Goal: Information Seeking & Learning: Learn about a topic

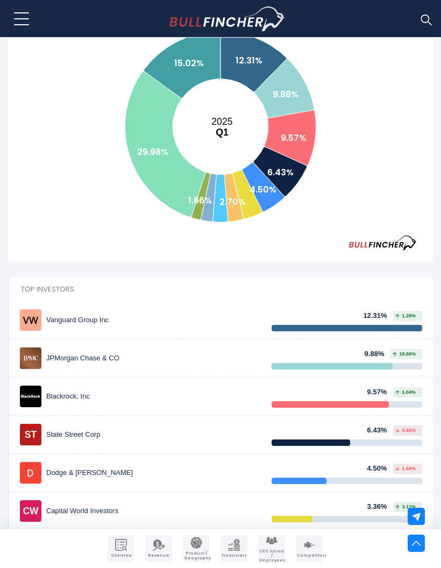
scroll to position [336, 0]
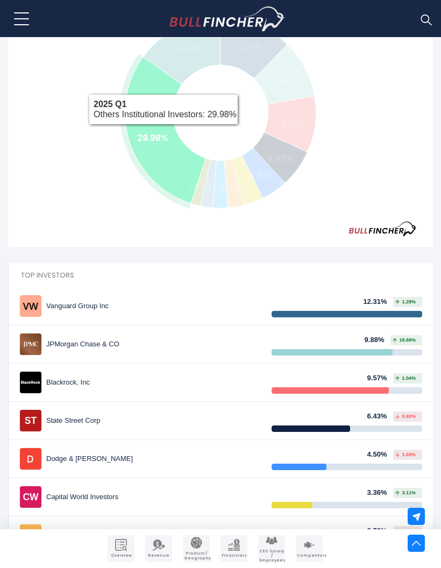
click at [164, 132] on text "29.98%" at bounding box center [152, 138] width 31 height 12
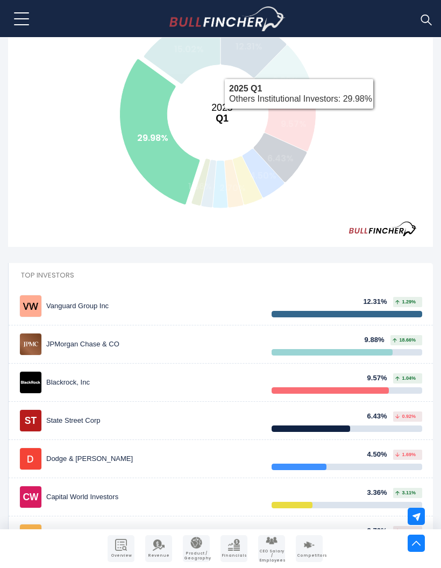
click at [359, 110] on rect at bounding box center [220, 113] width 425 height 215
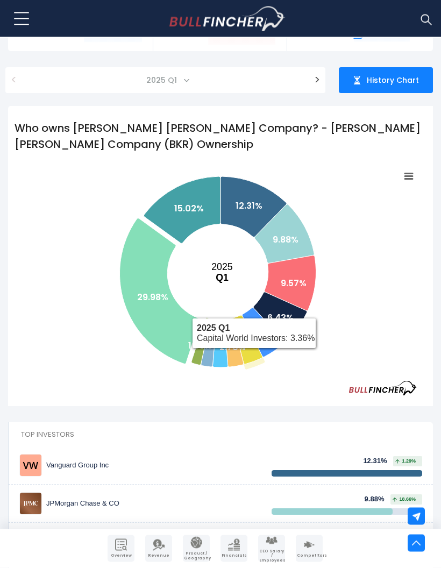
scroll to position [177, 0]
click at [255, 356] on icon at bounding box center [247, 339] width 30 height 49
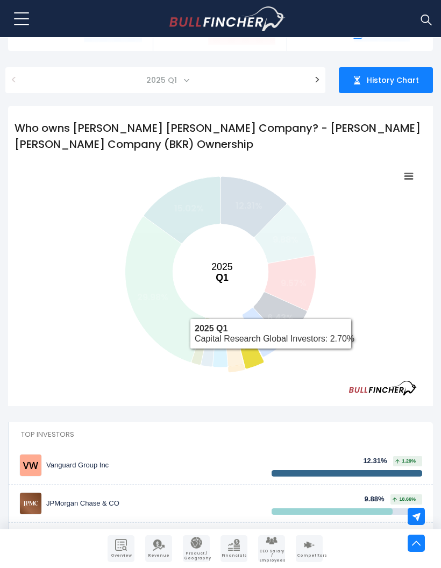
click at [238, 364] on icon at bounding box center [233, 342] width 19 height 48
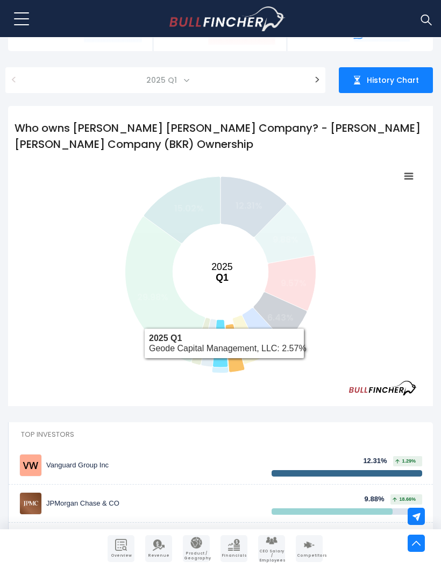
click at [223, 366] on icon at bounding box center [219, 343] width 15 height 48
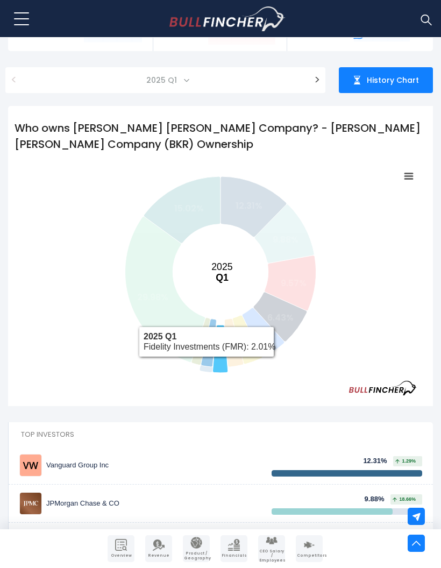
click at [206, 365] on icon at bounding box center [209, 343] width 16 height 48
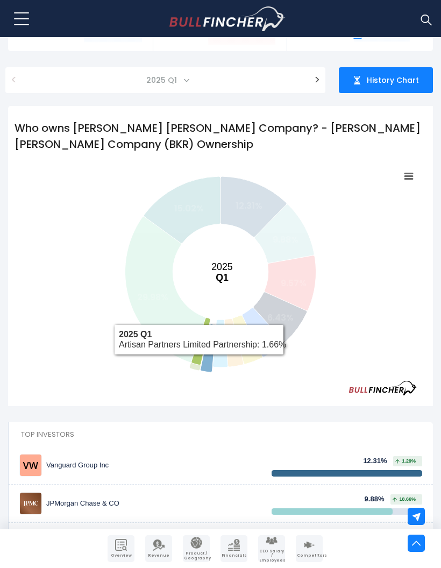
click at [198, 363] on icon at bounding box center [200, 341] width 19 height 47
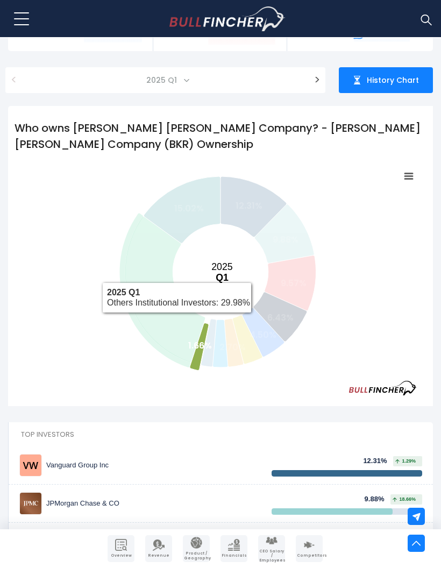
click at [157, 243] on icon at bounding box center [165, 290] width 80 height 146
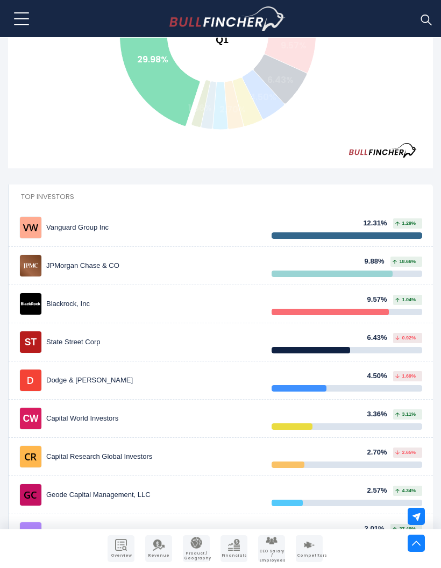
scroll to position [416, 0]
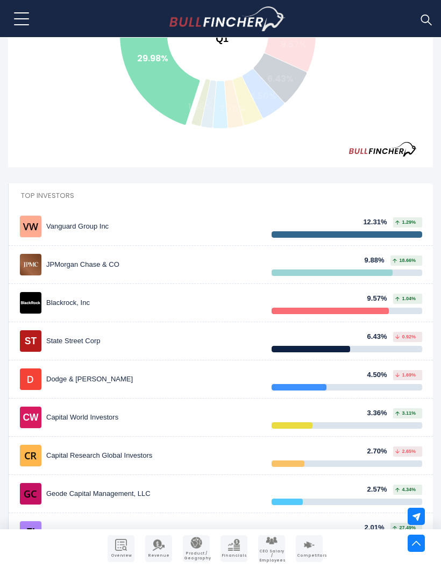
click at [325, 237] on div at bounding box center [347, 234] width 151 height 6
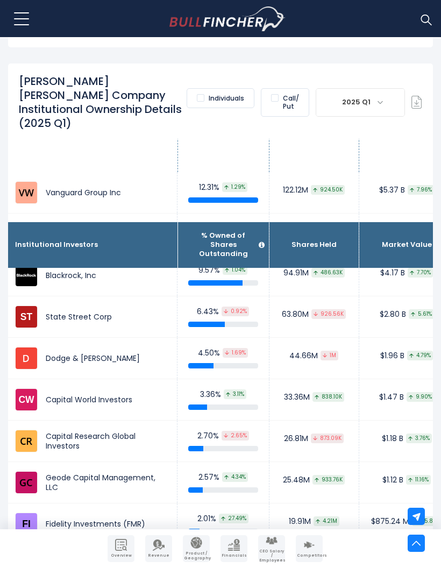
scroll to position [12, 4]
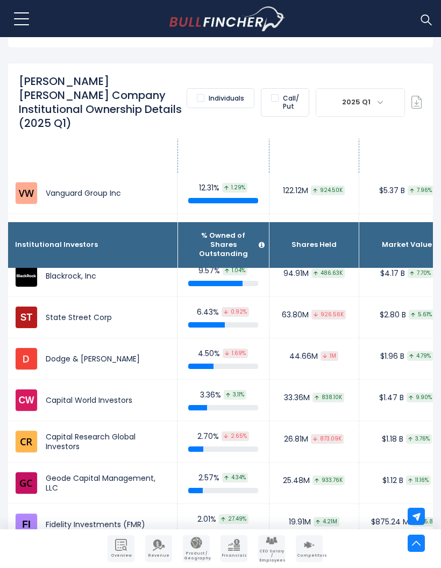
click at [205, 95] on label "Individuals" at bounding box center [221, 98] width 68 height 20
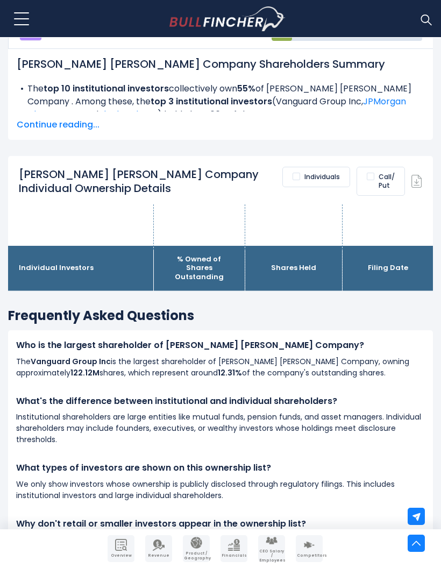
scroll to position [958, 0]
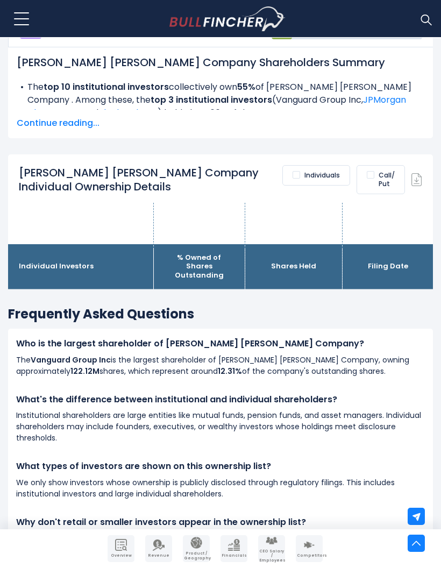
click at [297, 174] on label "Individuals" at bounding box center [316, 175] width 68 height 20
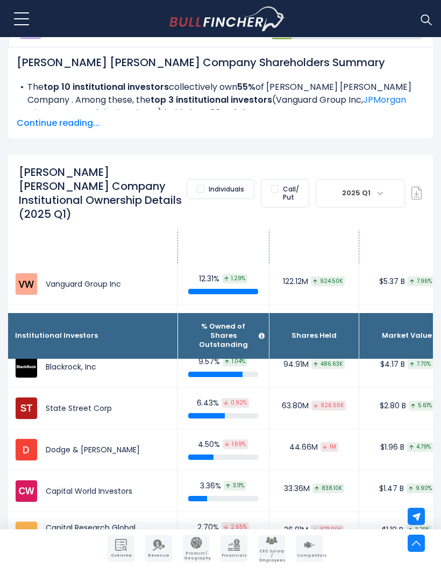
click at [207, 179] on label "Individuals" at bounding box center [221, 189] width 68 height 20
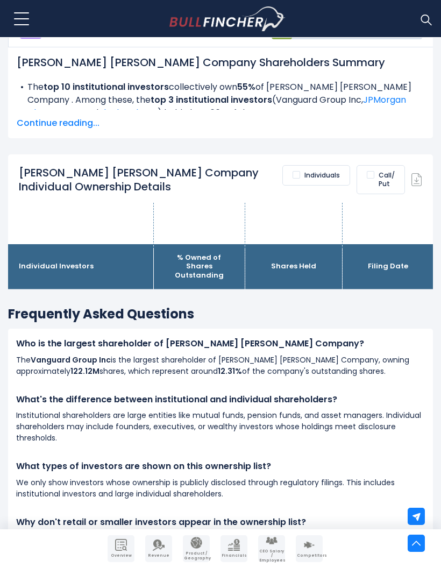
click at [299, 172] on label "Individuals" at bounding box center [316, 175] width 68 height 20
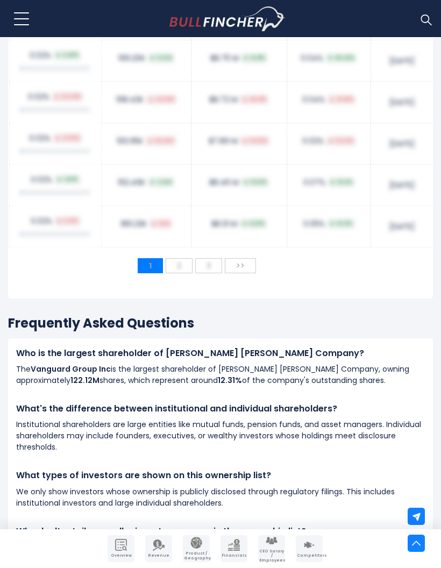
scroll to position [12, 172]
click at [214, 274] on span "3" at bounding box center [208, 266] width 15 height 16
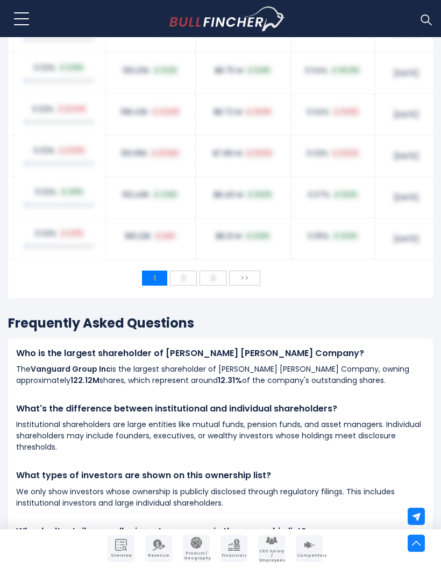
scroll to position [0, 167]
